Goal: Task Accomplishment & Management: Manage account settings

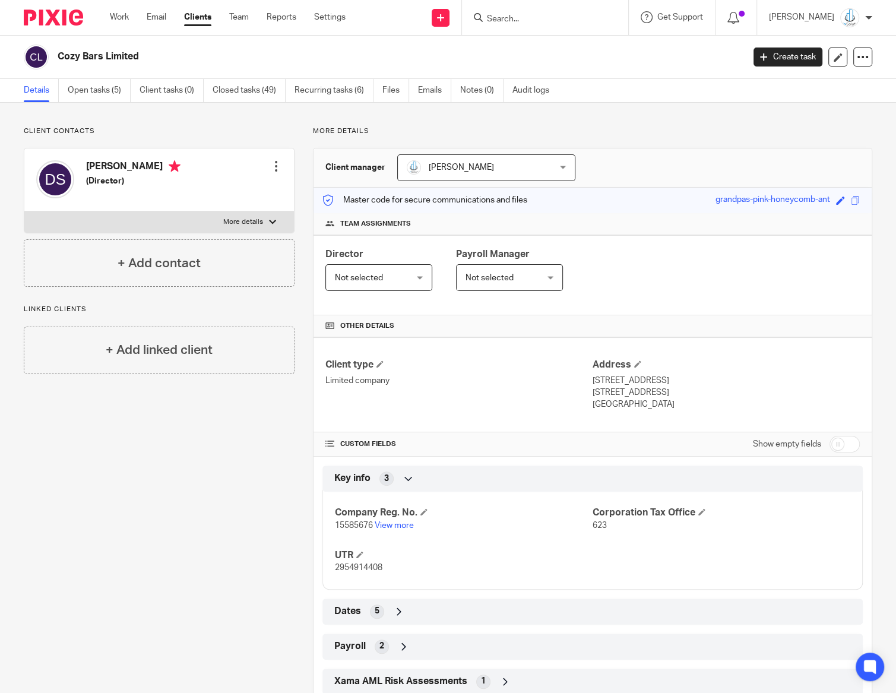
click at [532, 12] on form at bounding box center [549, 17] width 126 height 15
click at [535, 16] on input "Search" at bounding box center [539, 19] width 107 height 11
type input "coz"
click at [550, 54] on link at bounding box center [556, 46] width 147 height 18
click at [839, 443] on input "checkbox" at bounding box center [844, 444] width 30 height 17
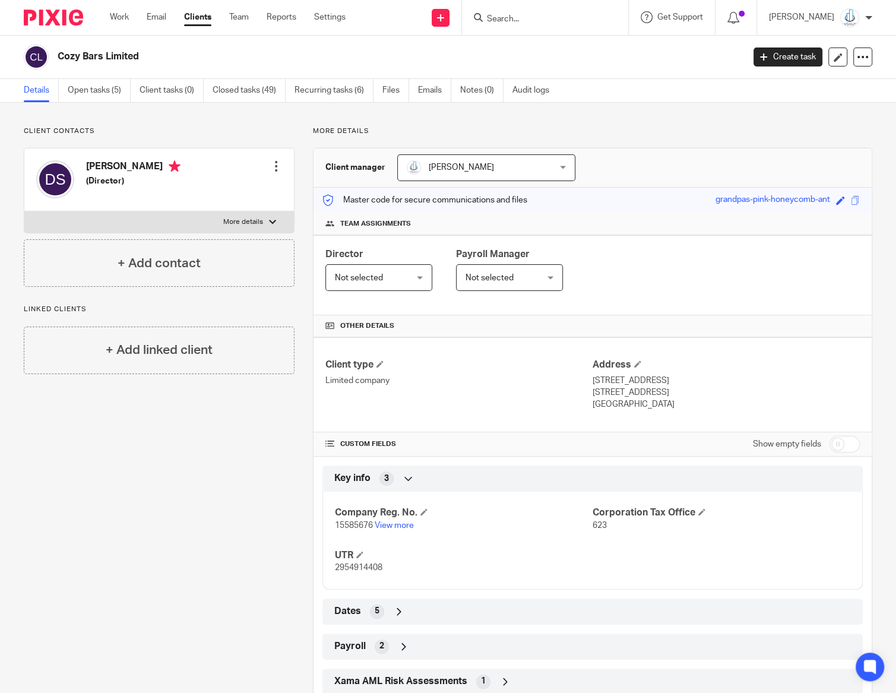
checkbox input "true"
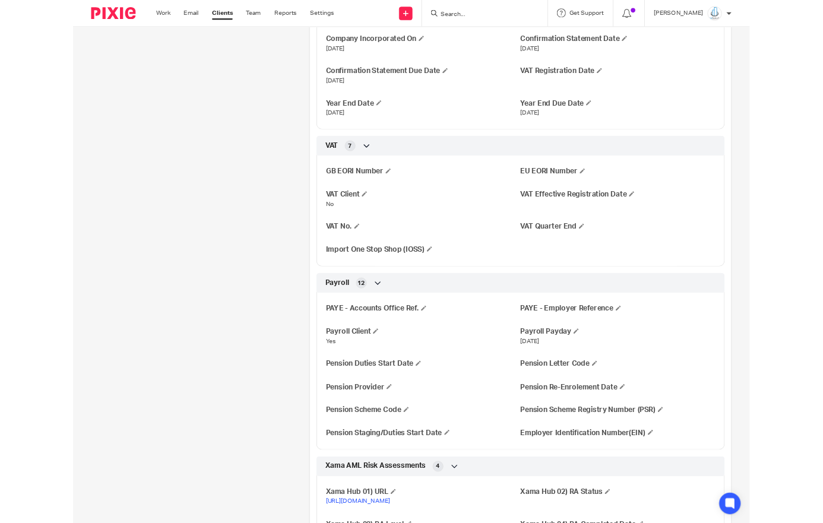
scroll to position [708, 0]
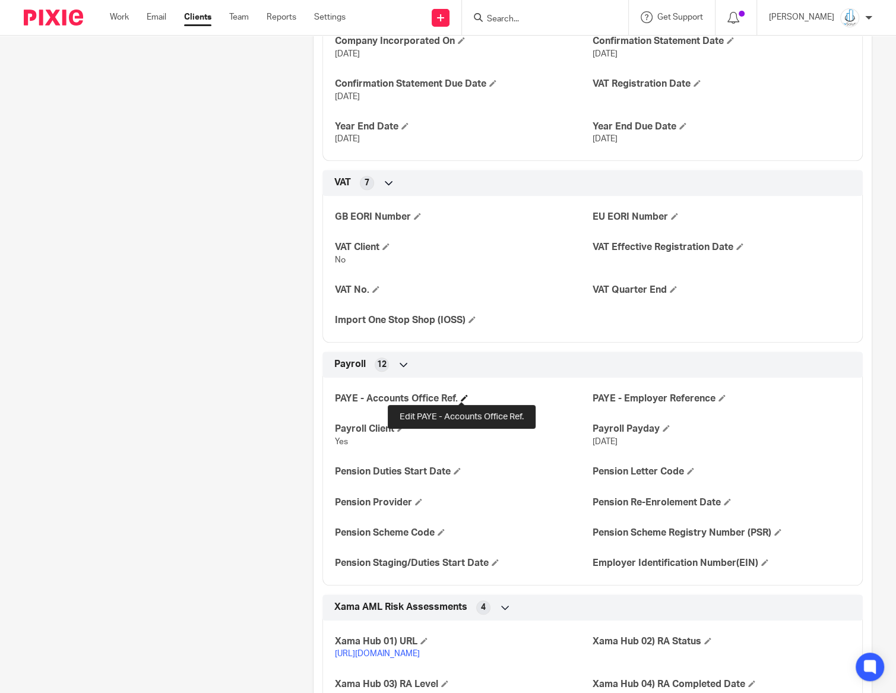
click at [461, 395] on span at bounding box center [464, 397] width 7 height 7
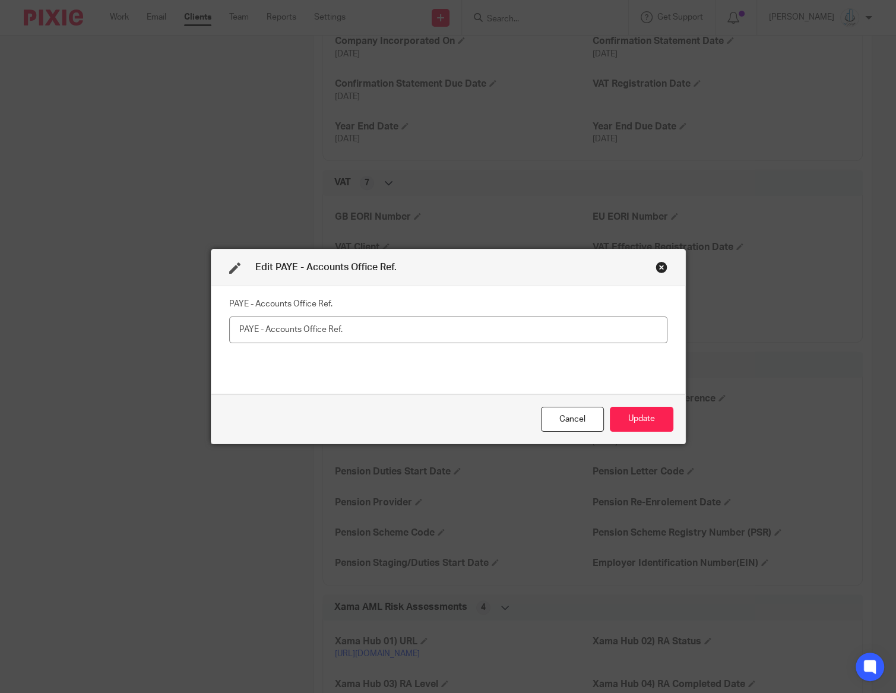
click at [428, 329] on input "text" at bounding box center [448, 329] width 438 height 27
type input "120PR03614711"
click at [658, 420] on button "Update" at bounding box center [642, 420] width 64 height 26
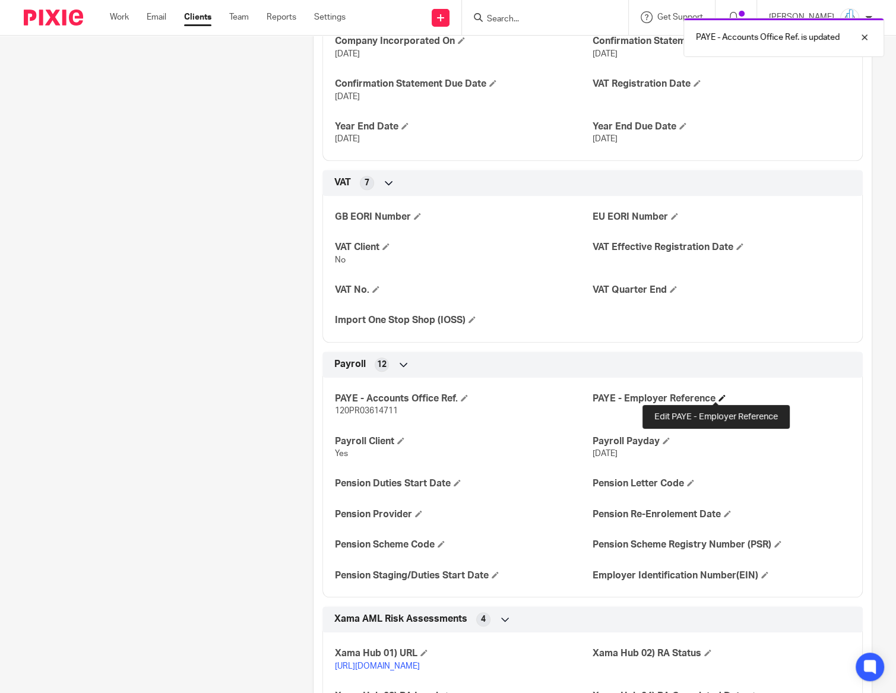
click at [718, 394] on span at bounding box center [721, 397] width 7 height 7
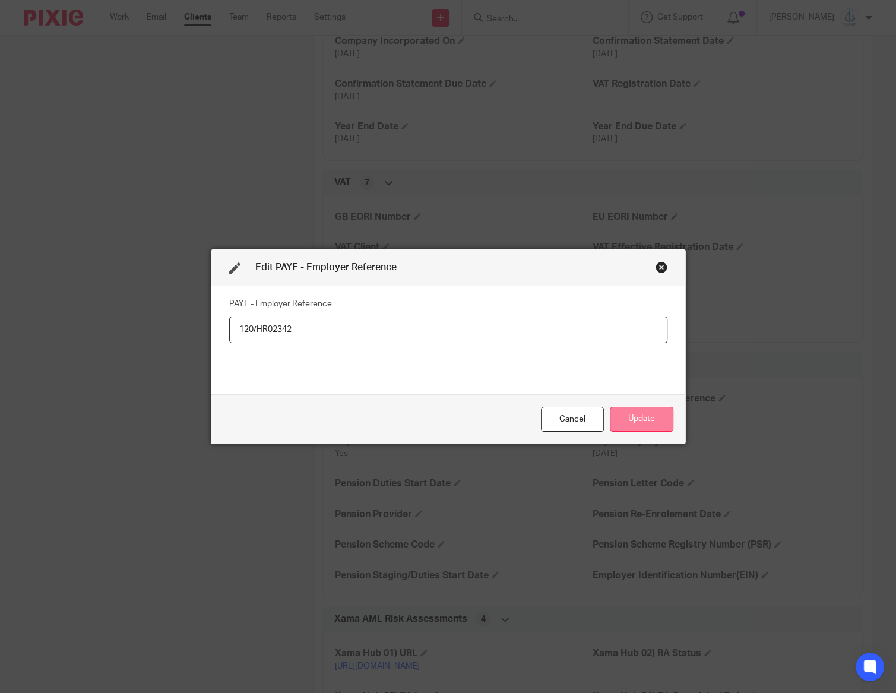
type input "120/HR02342"
click at [636, 423] on button "Update" at bounding box center [642, 420] width 64 height 26
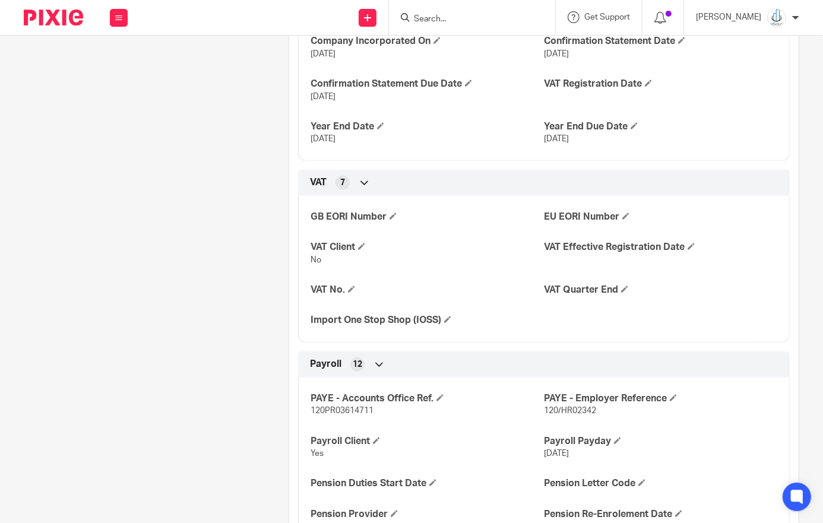
scroll to position [0, 0]
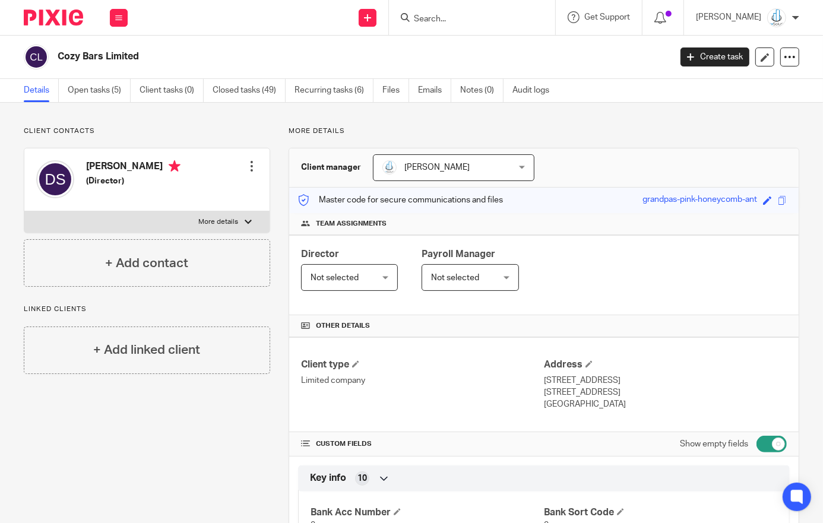
click at [481, 17] on input "Search" at bounding box center [466, 19] width 107 height 11
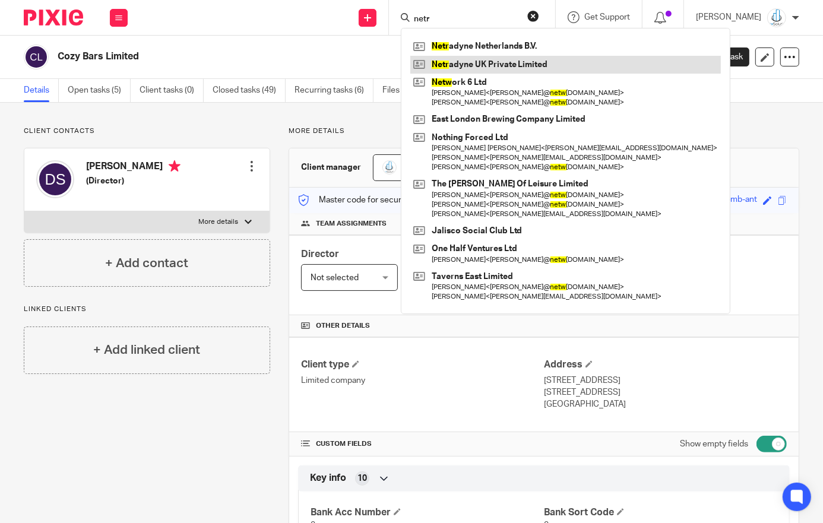
type input "netr"
click at [489, 65] on link at bounding box center [565, 65] width 310 height 18
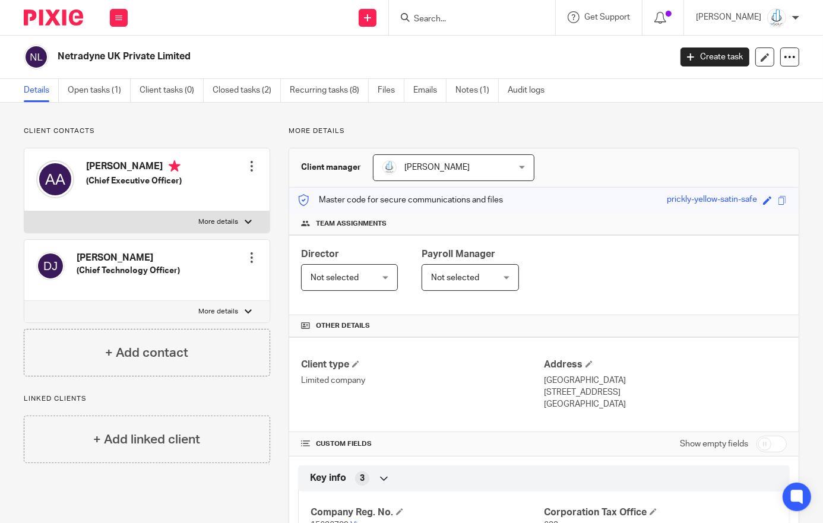
click at [490, 97] on link "Notes (1)" at bounding box center [476, 90] width 43 height 23
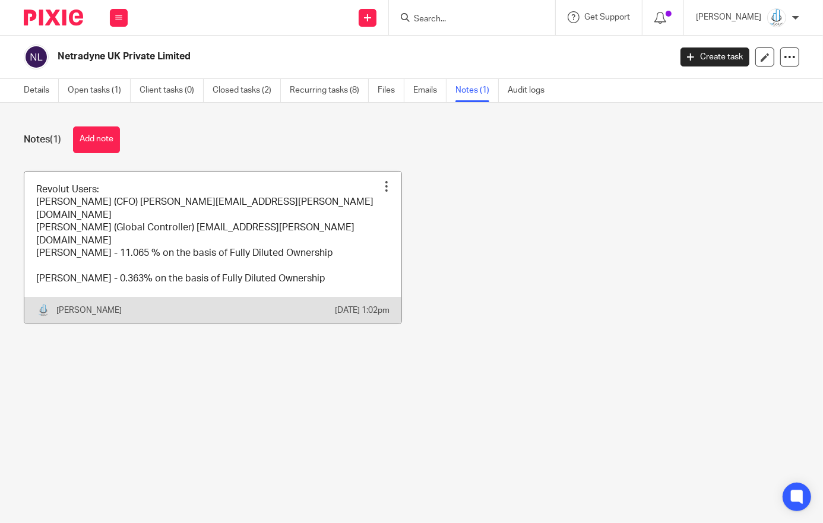
click at [138, 245] on link at bounding box center [212, 248] width 377 height 153
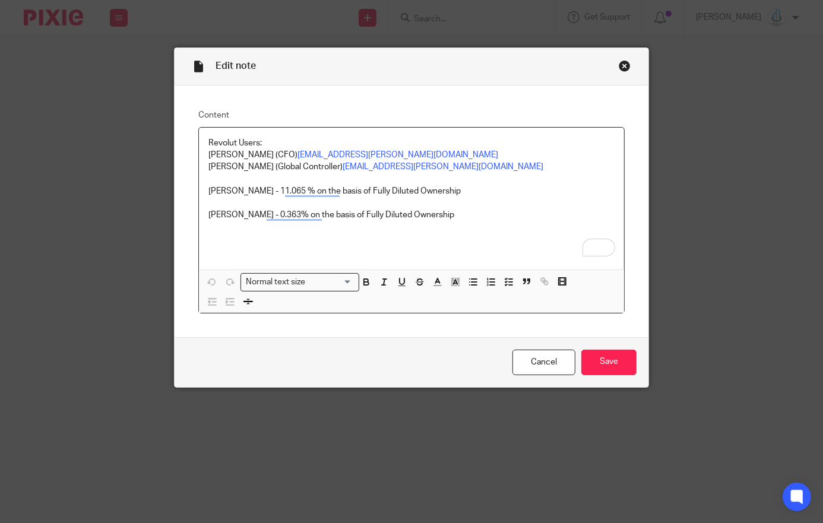
click at [620, 67] on div "Close this dialog window" at bounding box center [625, 66] width 12 height 12
